Goal: Task Accomplishment & Management: Complete application form

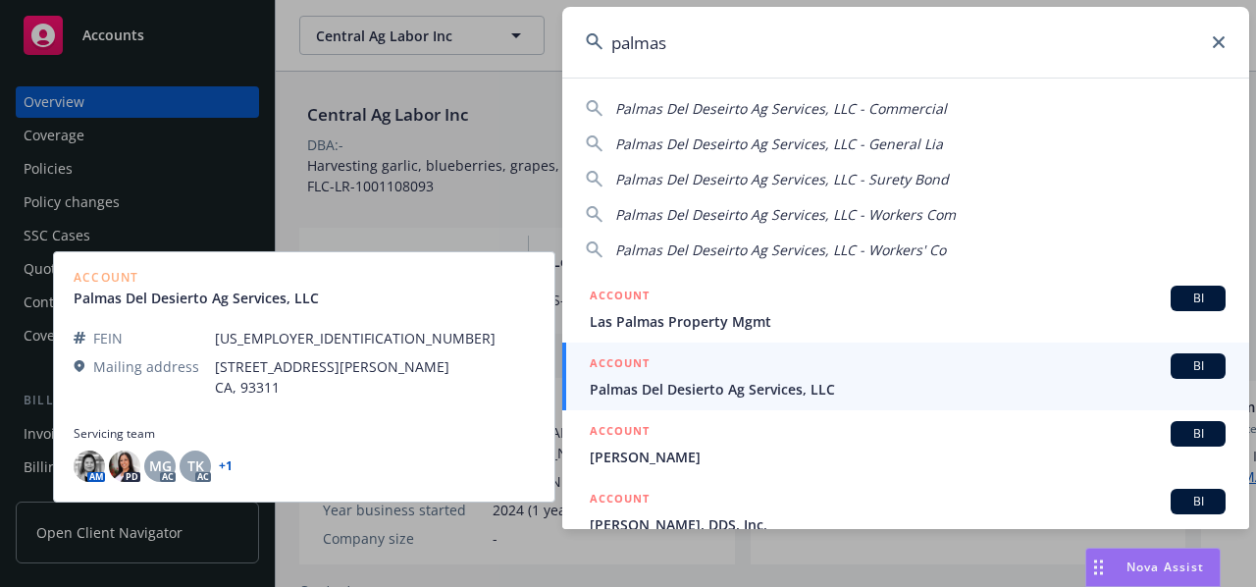
type input "palmas"
click at [686, 389] on span "Palmas Del Desierto Ag Services, LLC" at bounding box center [908, 389] width 636 height 21
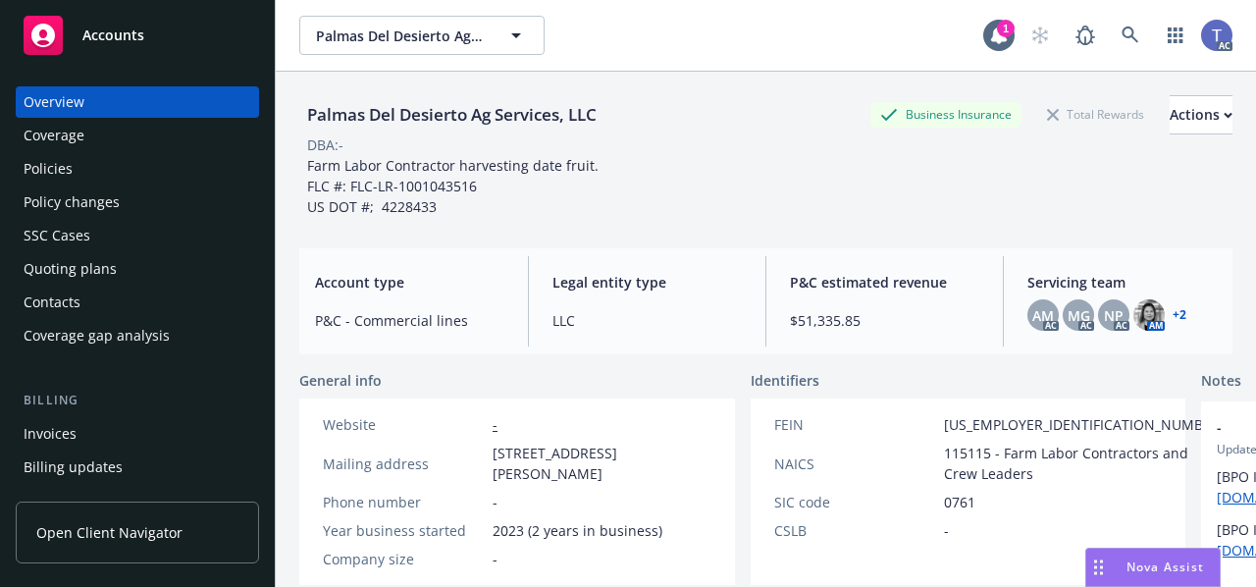
click at [147, 434] on div "Invoices" at bounding box center [138, 433] width 228 height 31
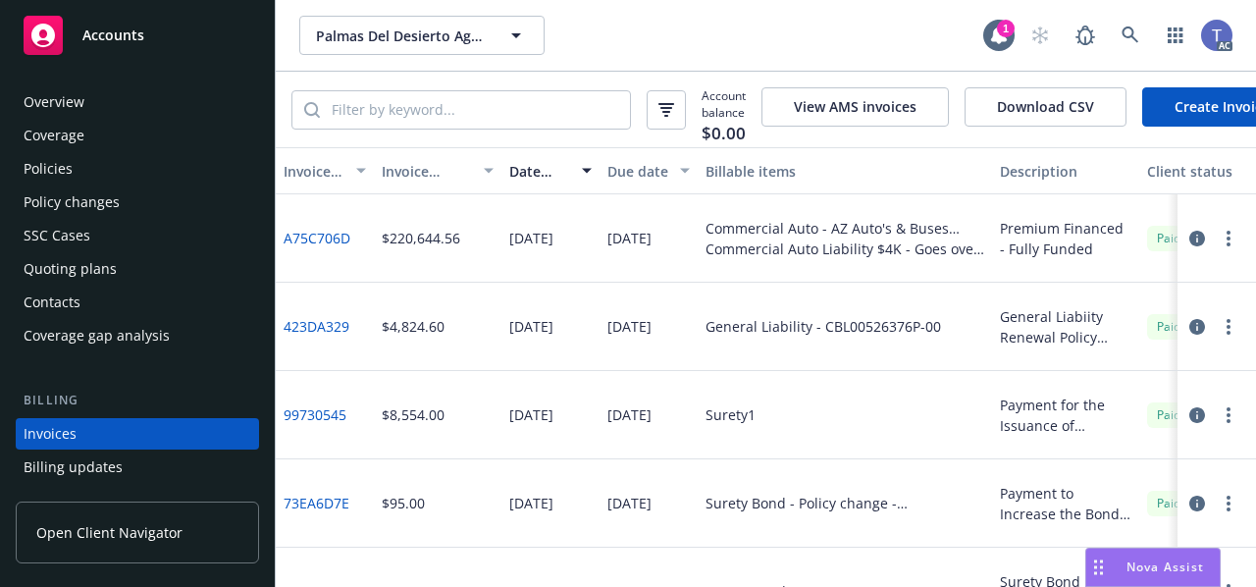
click at [1216, 98] on link "Create Invoice" at bounding box center [1222, 106] width 160 height 39
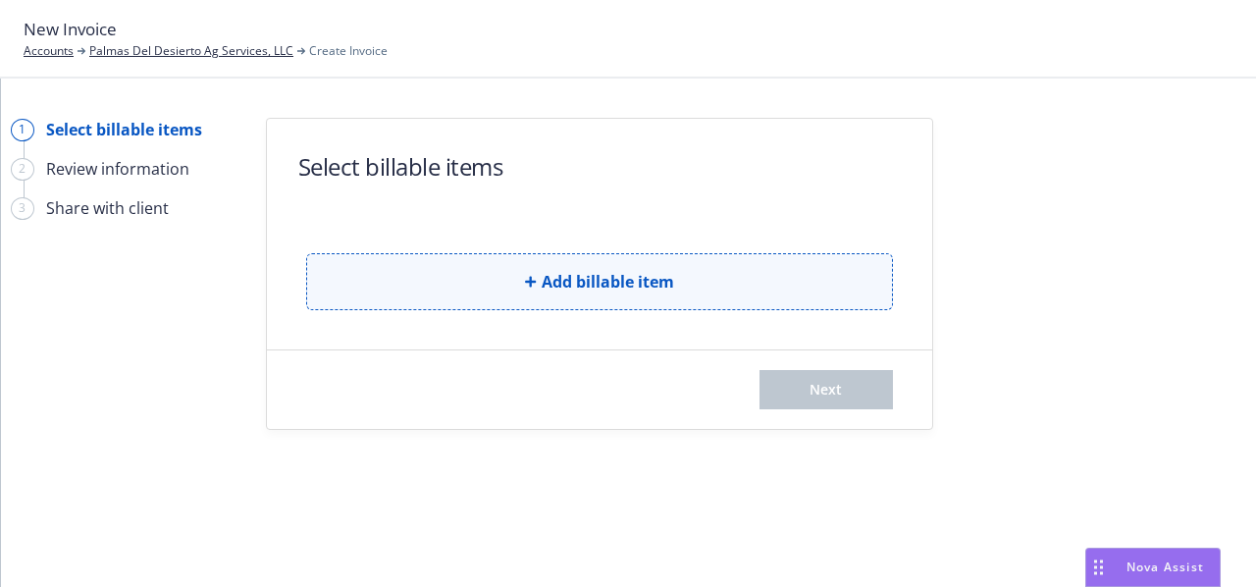
click at [665, 259] on button "Add billable item" at bounding box center [599, 281] width 587 height 57
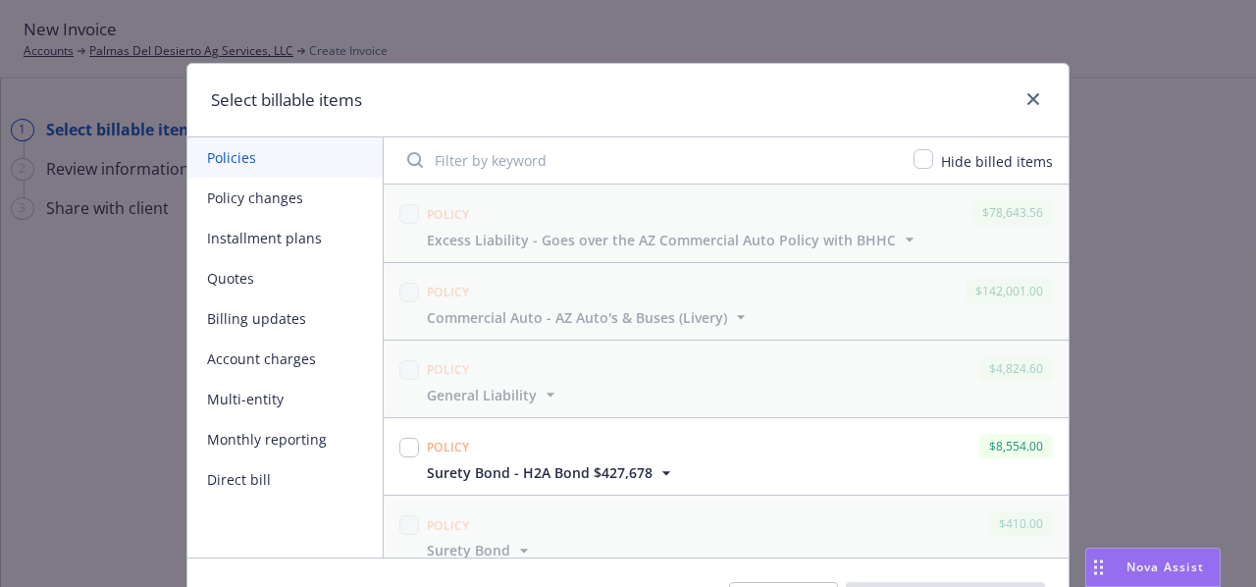
click at [288, 189] on button "Policy changes" at bounding box center [284, 198] width 195 height 40
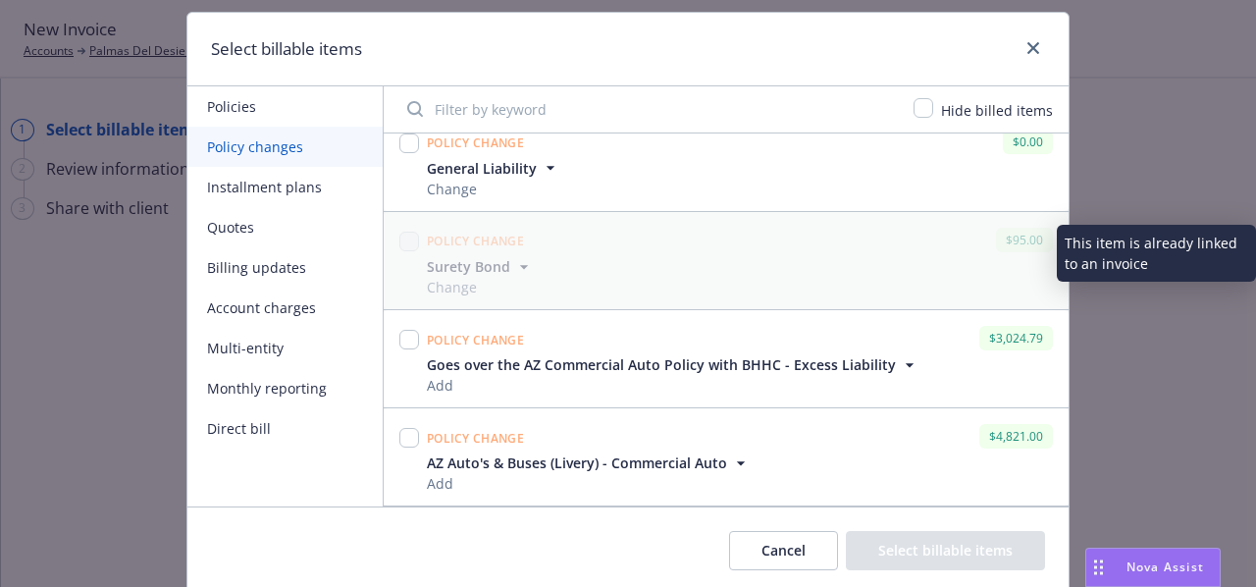
scroll to position [61, 0]
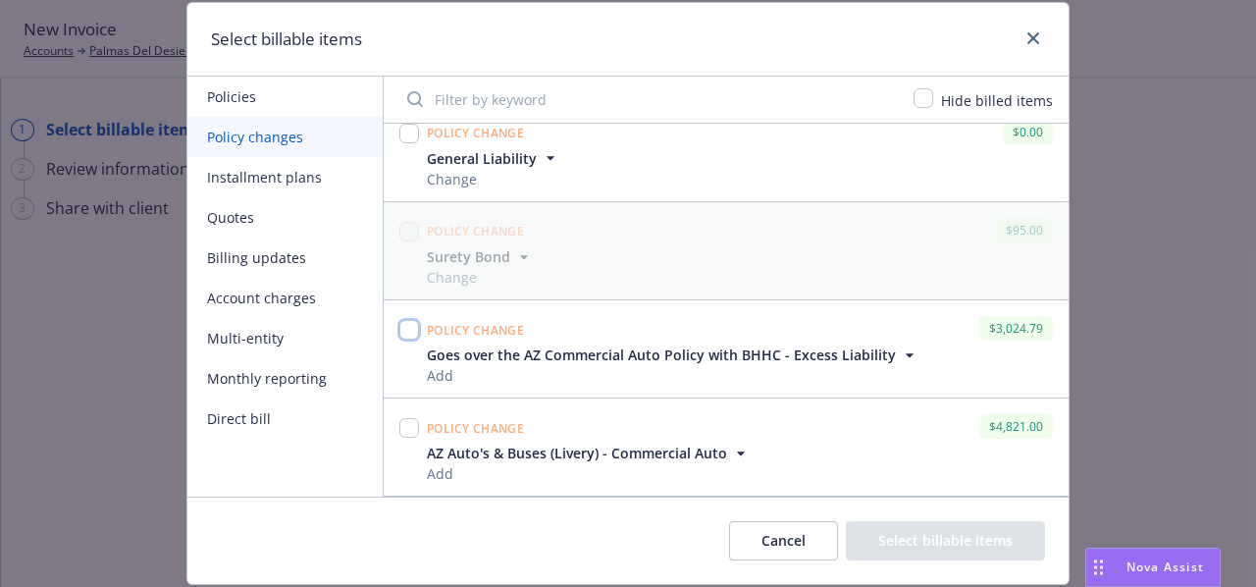
click at [403, 328] on input "checkbox" at bounding box center [409, 330] width 20 height 20
checkbox input "true"
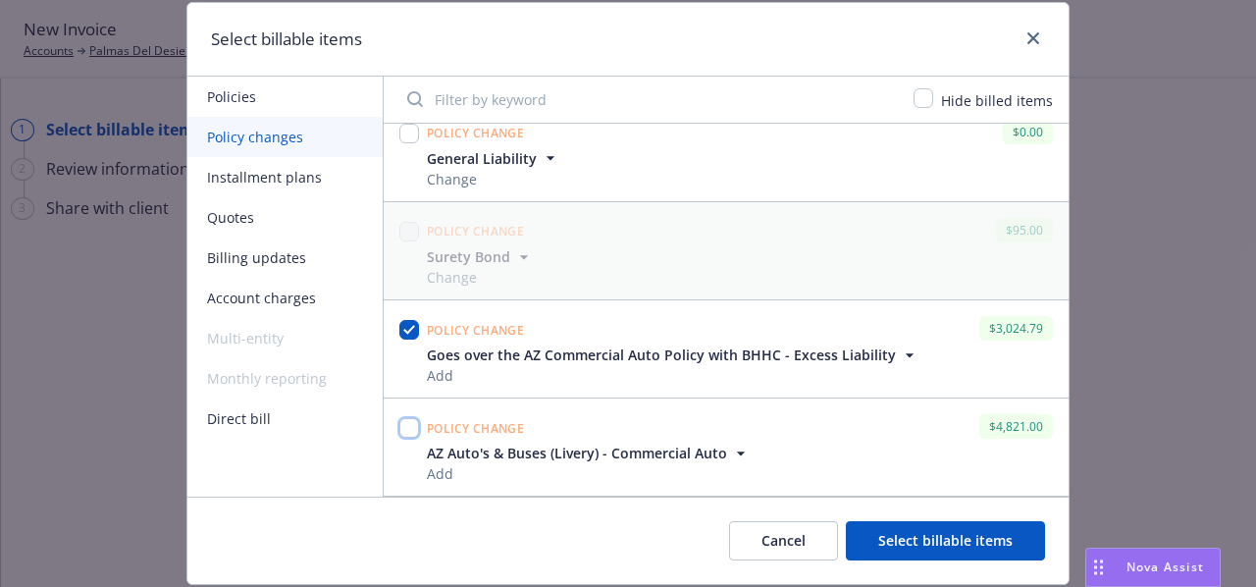
click at [399, 423] on input "checkbox" at bounding box center [409, 428] width 20 height 20
checkbox input "true"
click at [963, 528] on button "Select billable items" at bounding box center [945, 540] width 199 height 39
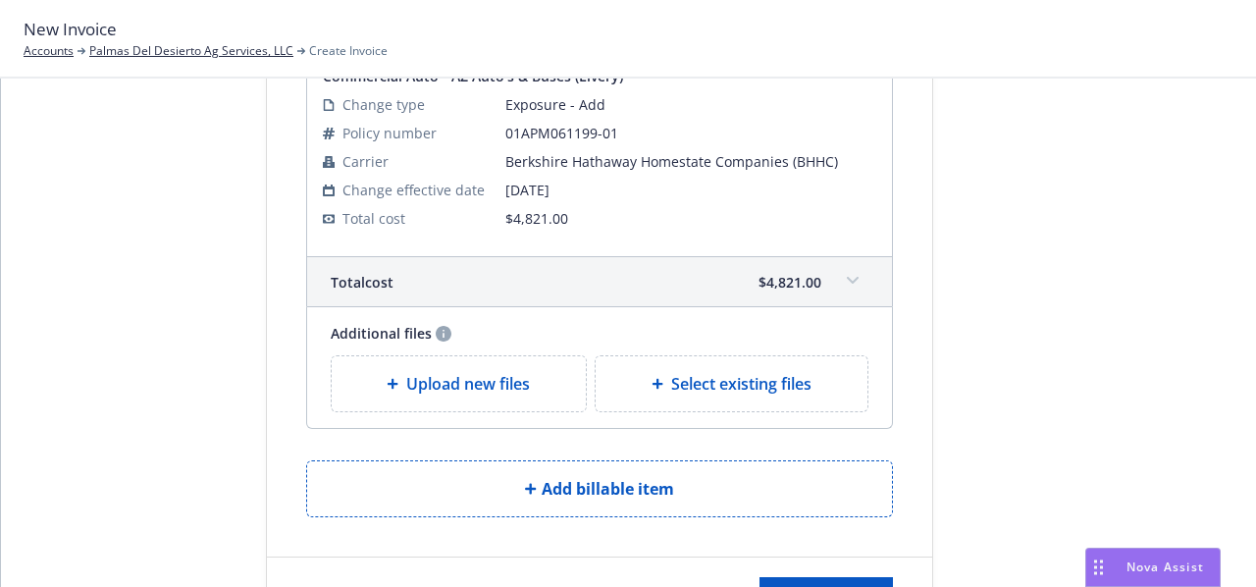
scroll to position [728, 0]
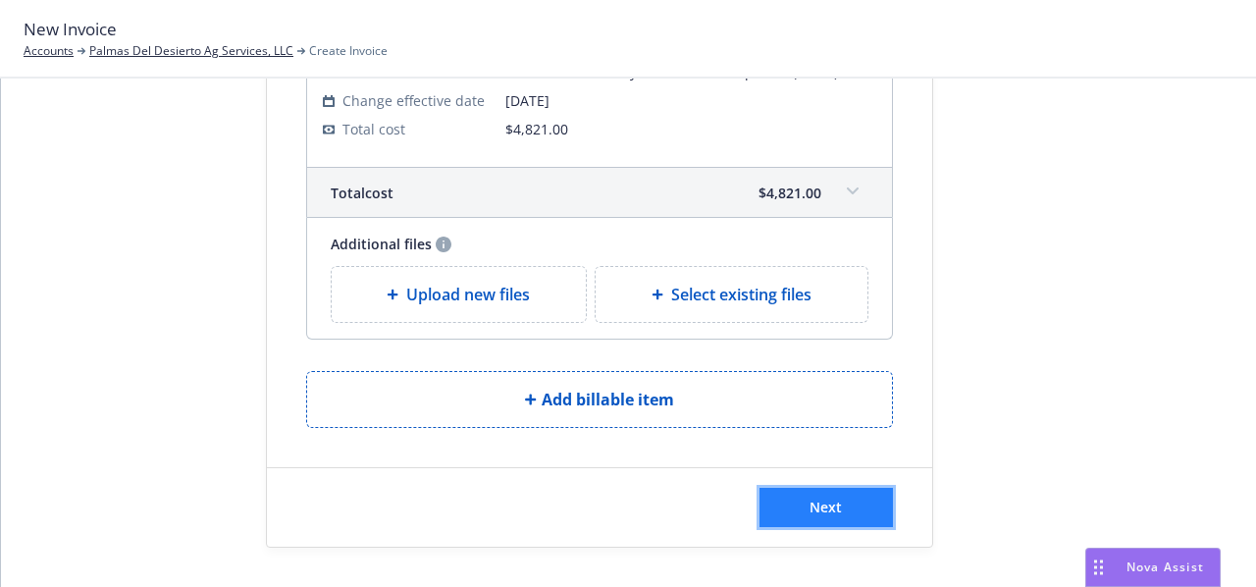
click at [805, 516] on button "Next" at bounding box center [825, 507] width 133 height 39
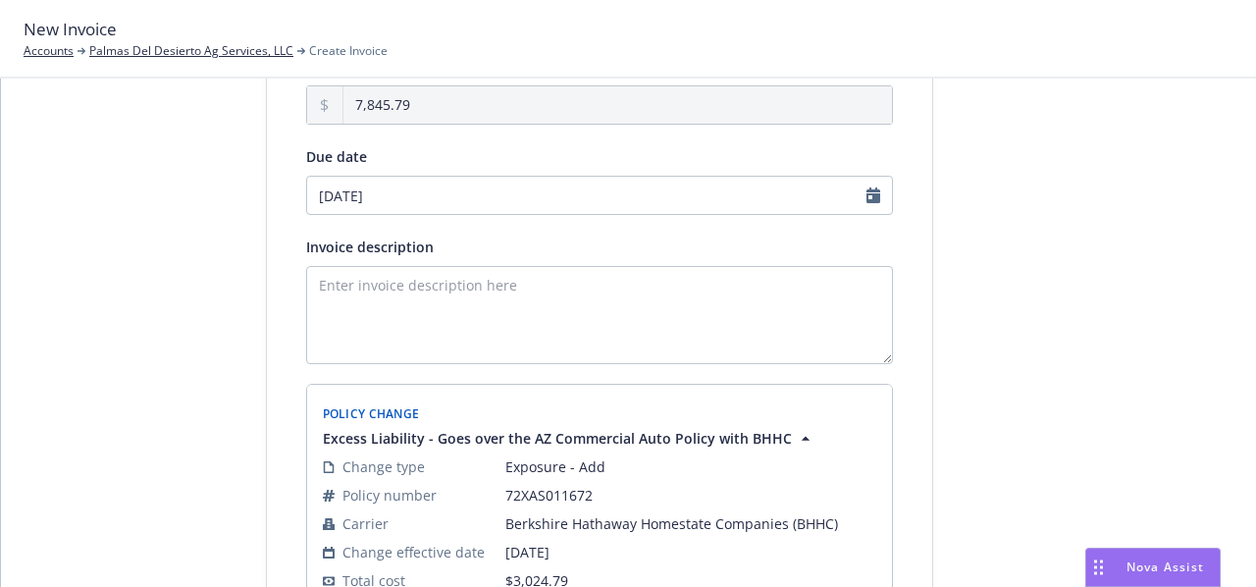
scroll to position [167, 0]
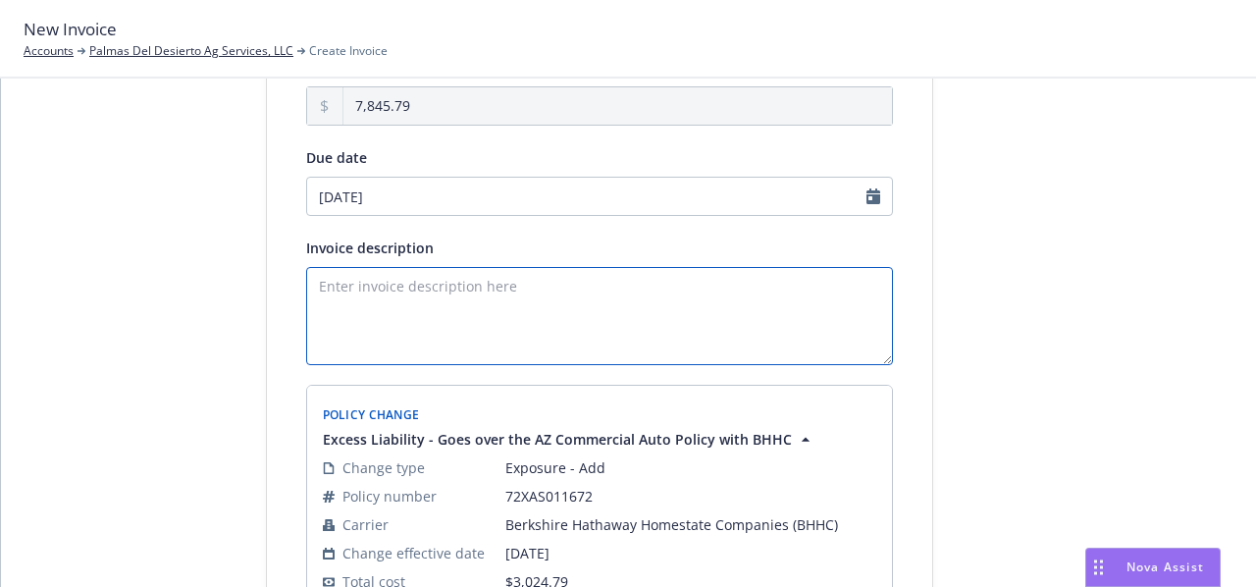
click at [568, 298] on textarea "Invoice description" at bounding box center [599, 316] width 587 height 98
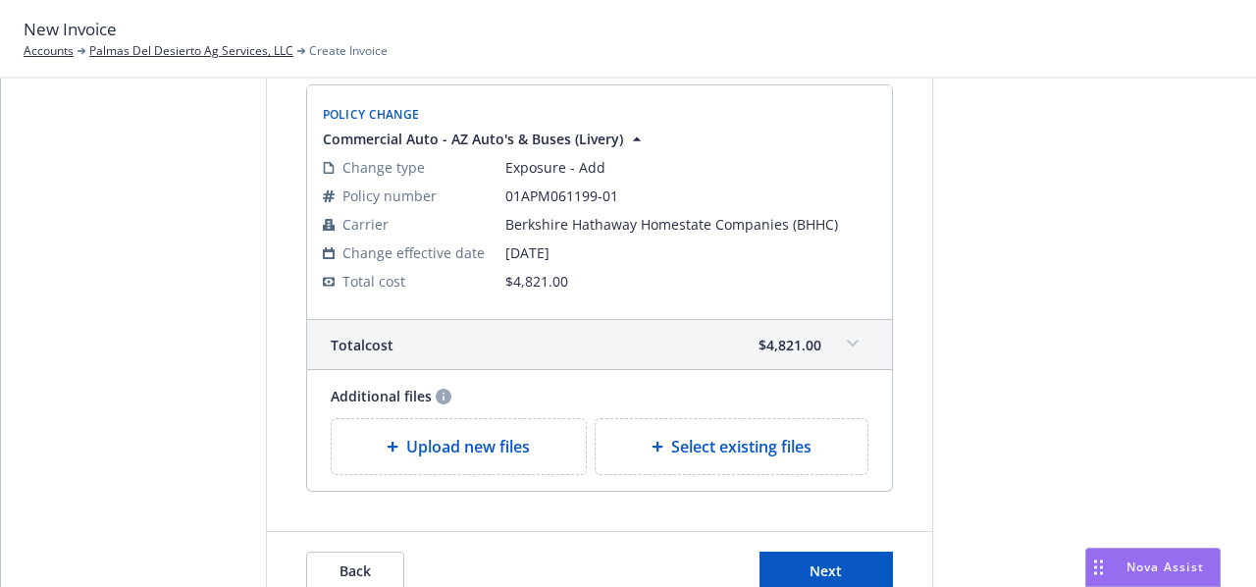
scroll to position [969, 0]
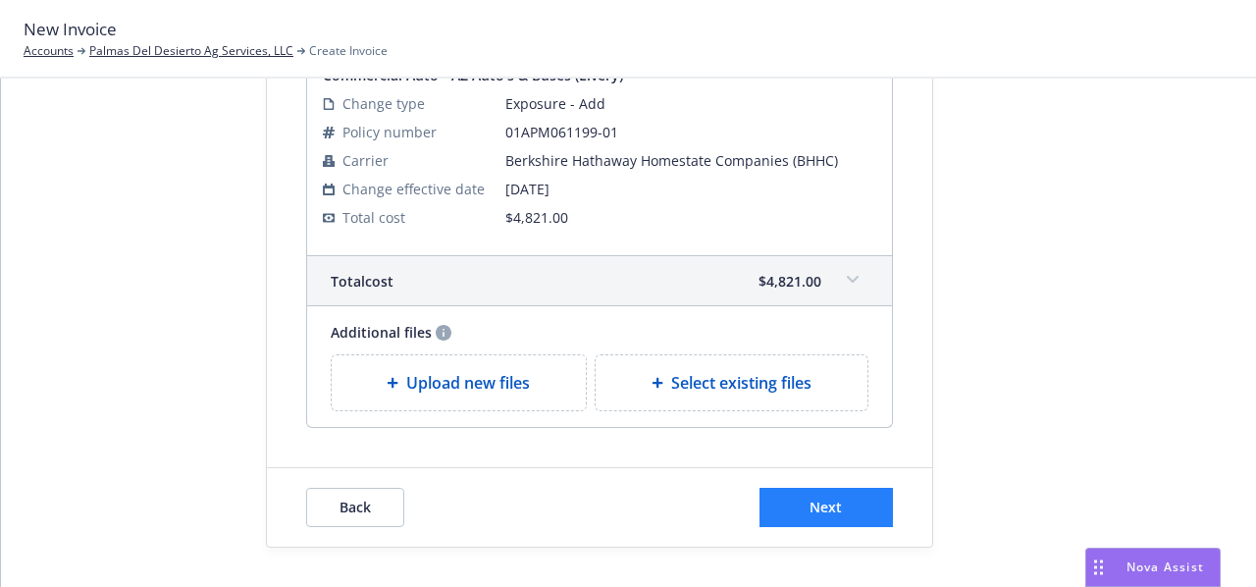
type textarea "Premium Financed - Fully Funded"
click at [783, 509] on button "Next" at bounding box center [825, 507] width 133 height 39
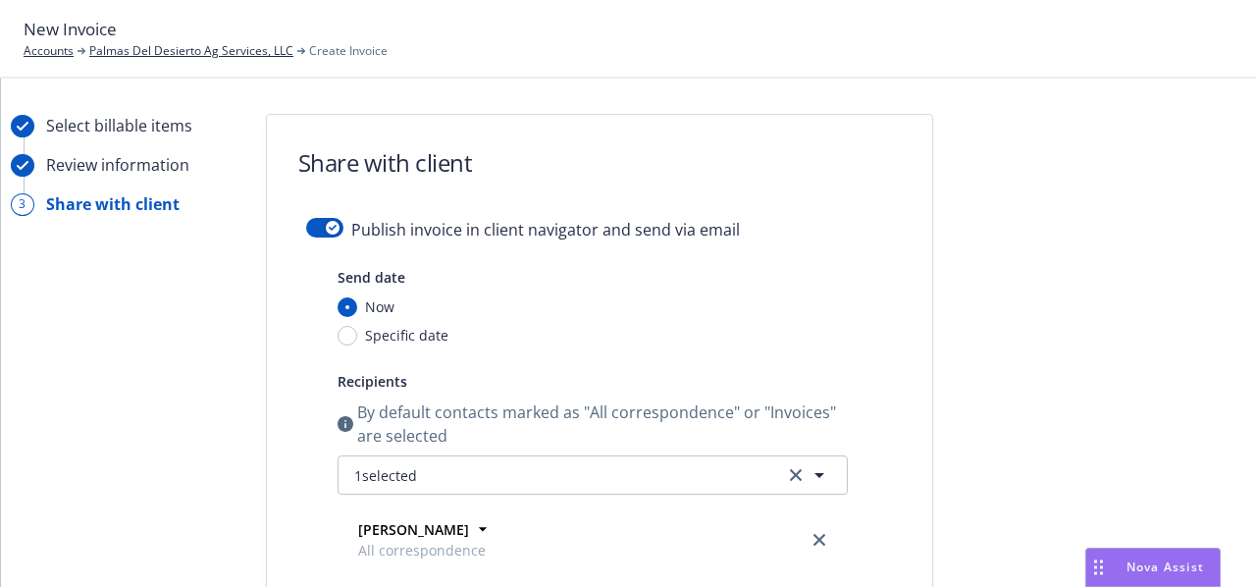
scroll to position [0, 0]
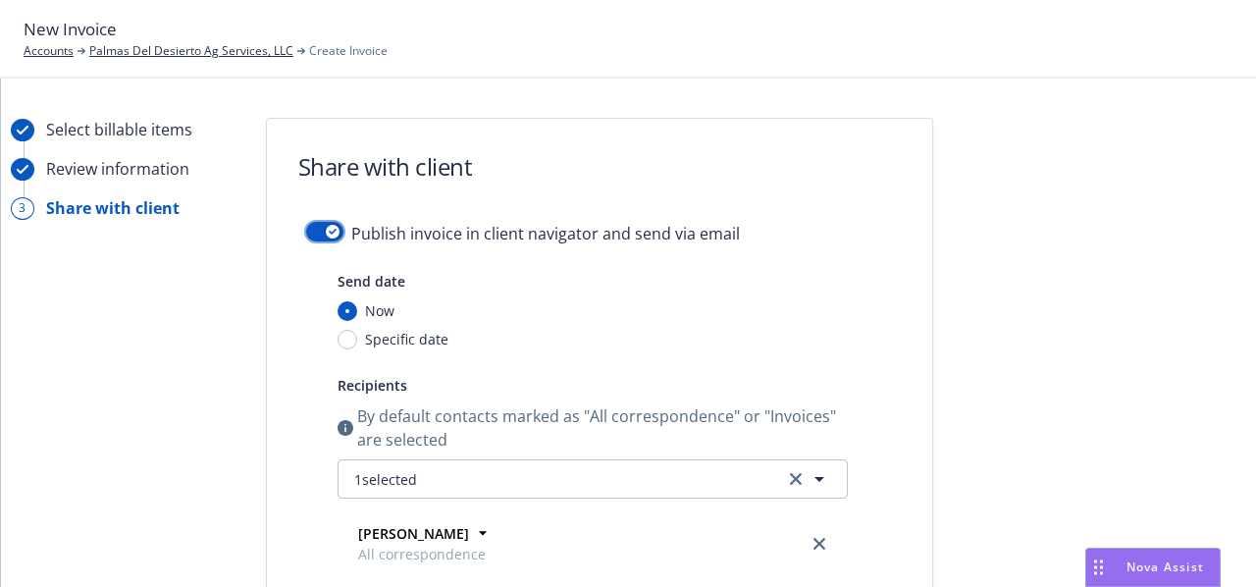
click at [329, 229] on icon "button" at bounding box center [333, 232] width 8 height 6
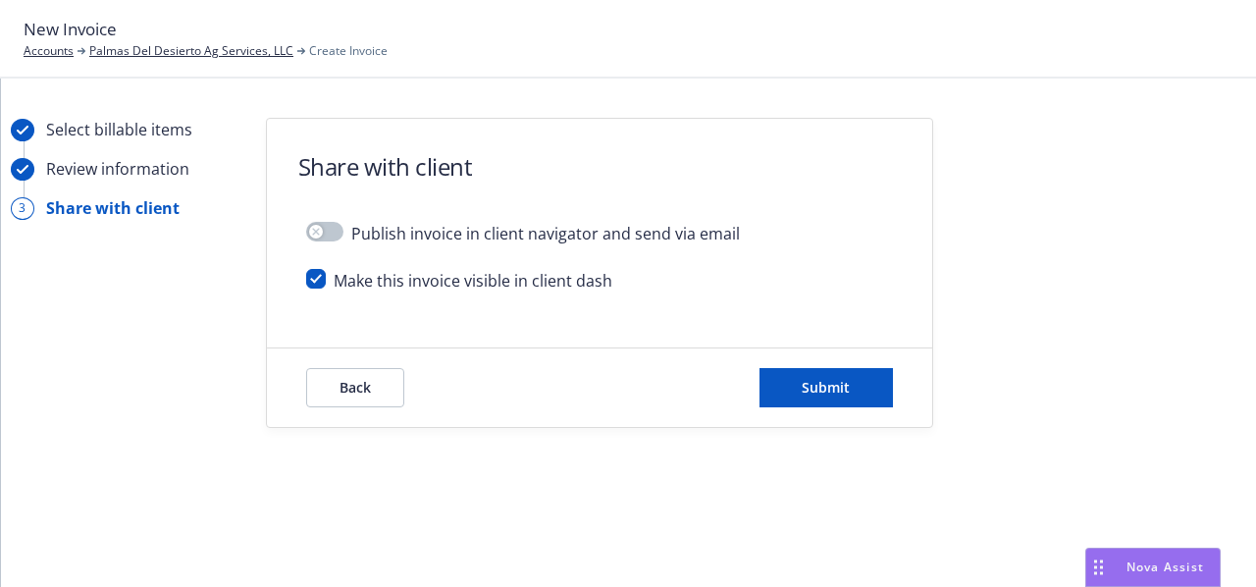
click at [317, 266] on div "Publish invoice in client navigator and send via email" at bounding box center [599, 245] width 587 height 47
click at [316, 275] on input "checkbox" at bounding box center [316, 279] width 20 height 20
checkbox input "false"
click at [827, 374] on button "Submit" at bounding box center [825, 387] width 133 height 39
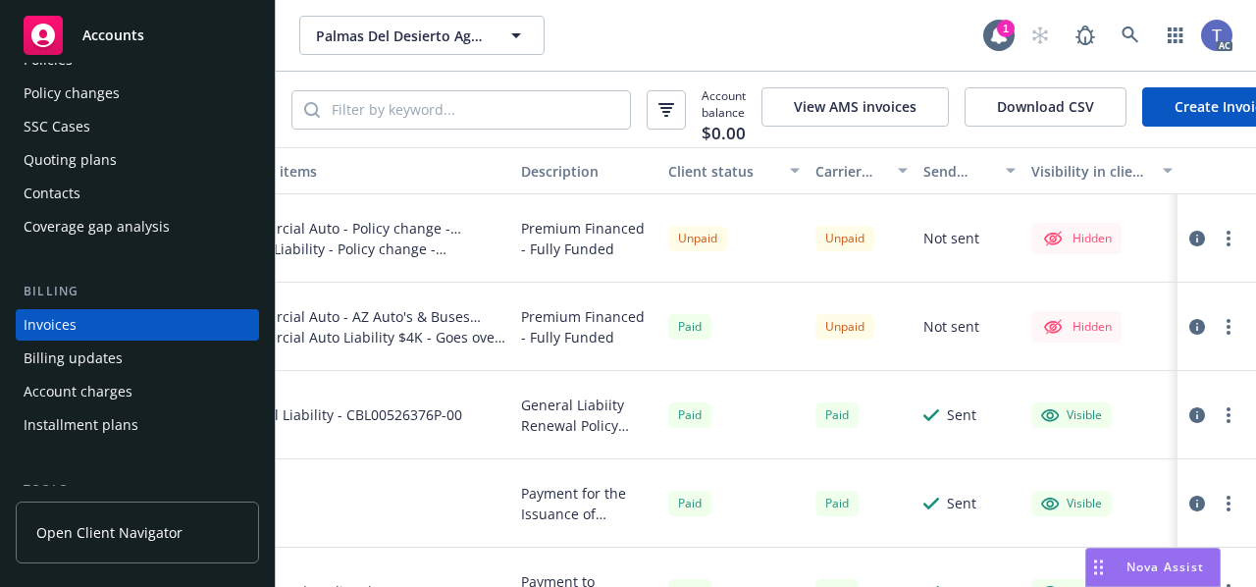
scroll to position [0, 481]
click at [1217, 239] on button "button" at bounding box center [1229, 239] width 24 height 24
click at [1189, 242] on icon "button" at bounding box center [1197, 239] width 16 height 16
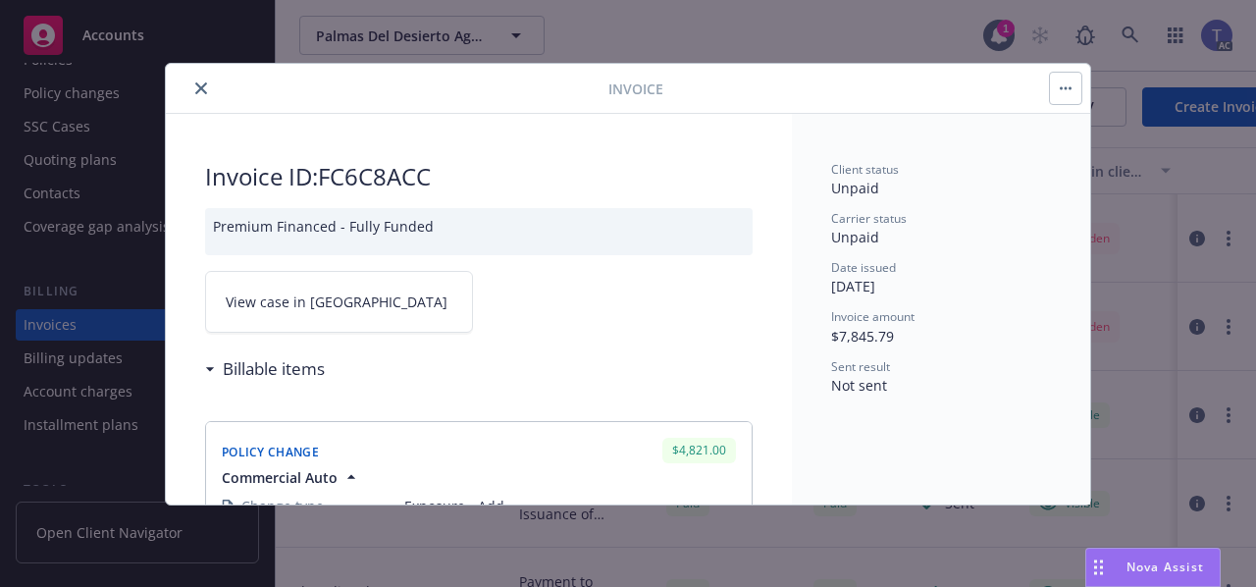
click at [385, 287] on link "View case in SSC" at bounding box center [339, 302] width 268 height 62
click at [195, 86] on icon "close" at bounding box center [201, 88] width 12 height 12
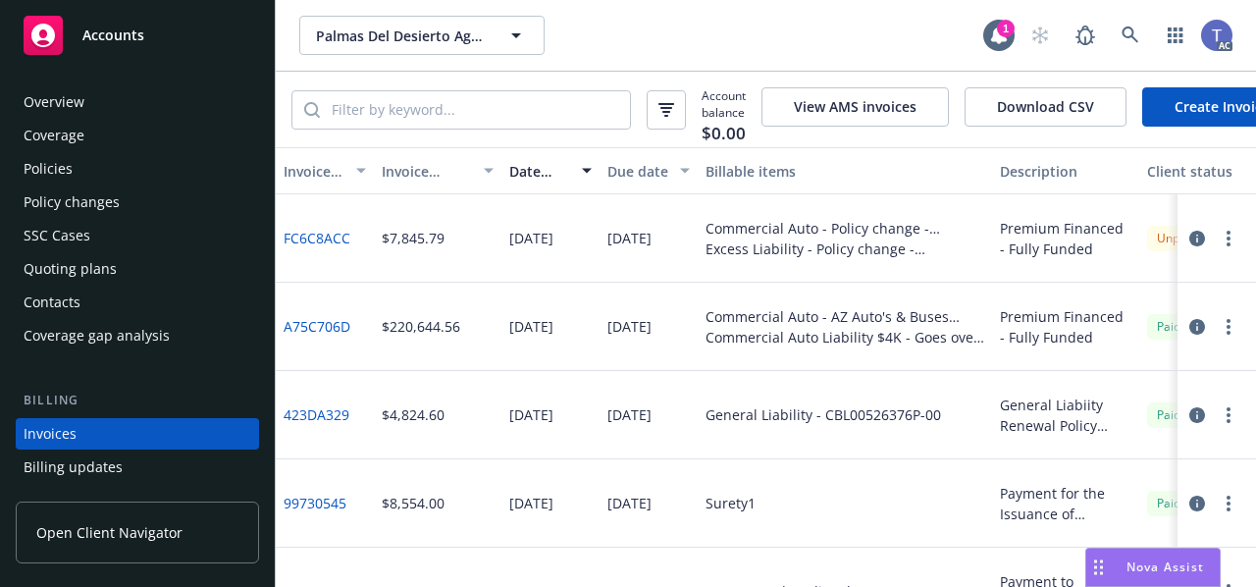
click at [147, 102] on div "Overview" at bounding box center [138, 101] width 228 height 31
